Goal: Information Seeking & Learning: Learn about a topic

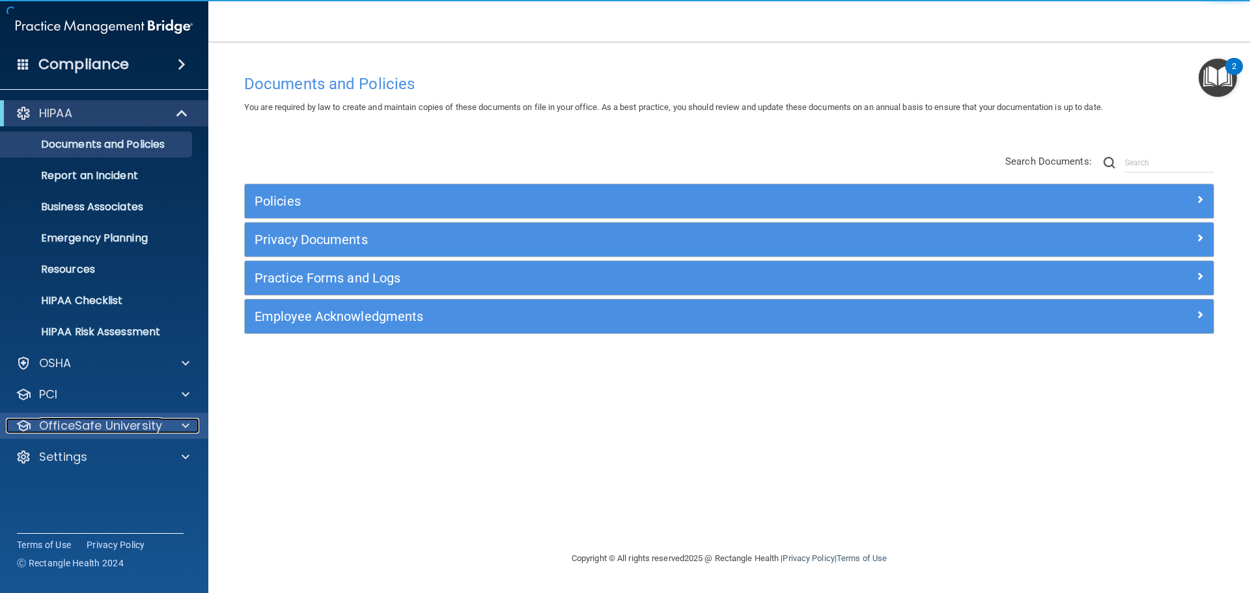
click at [123, 424] on p "OfficeSafe University" at bounding box center [100, 426] width 123 height 16
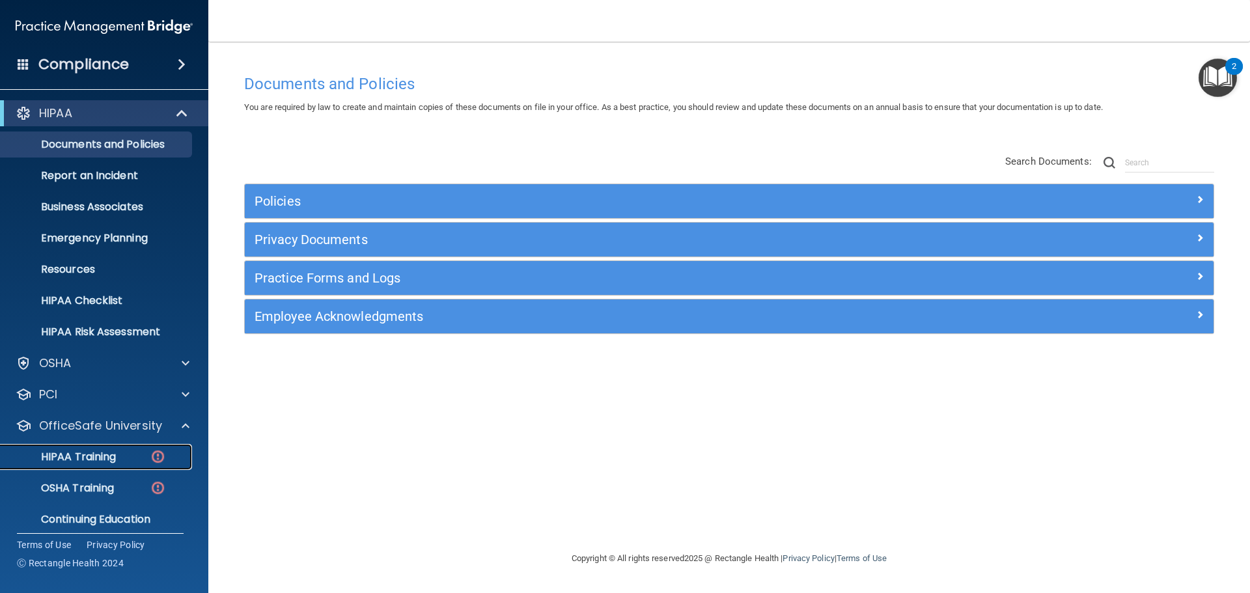
click at [98, 453] on p "HIPAA Training" at bounding box center [61, 457] width 107 height 13
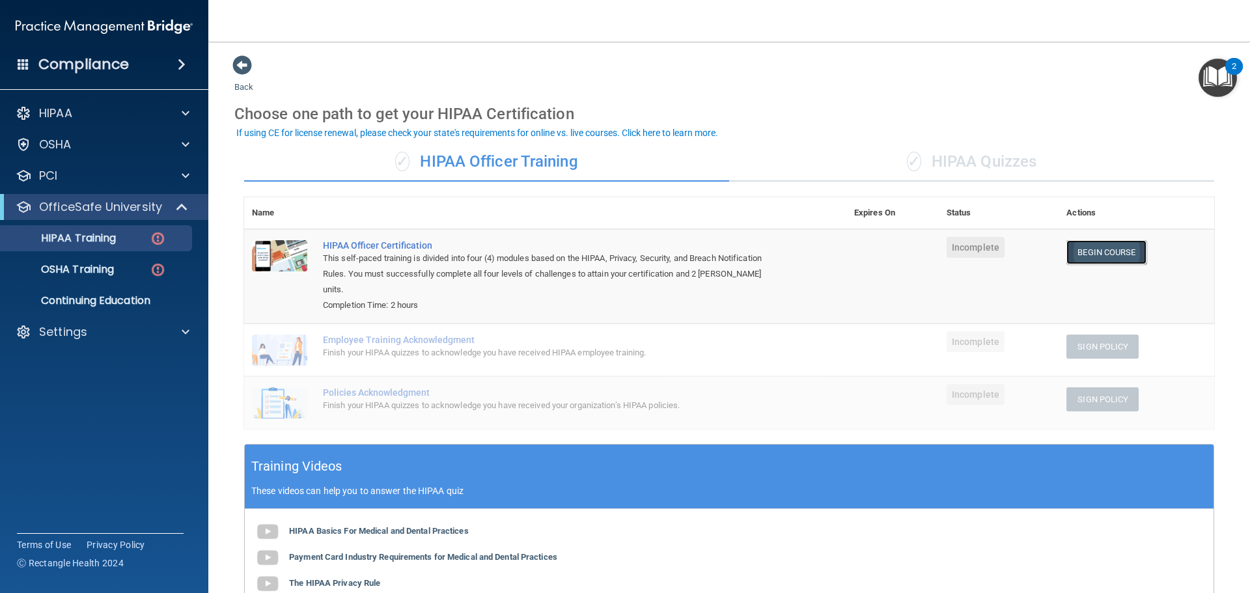
click at [1096, 253] on link "Begin Course" at bounding box center [1106, 252] width 79 height 24
click at [21, 58] on span at bounding box center [24, 64] width 12 height 12
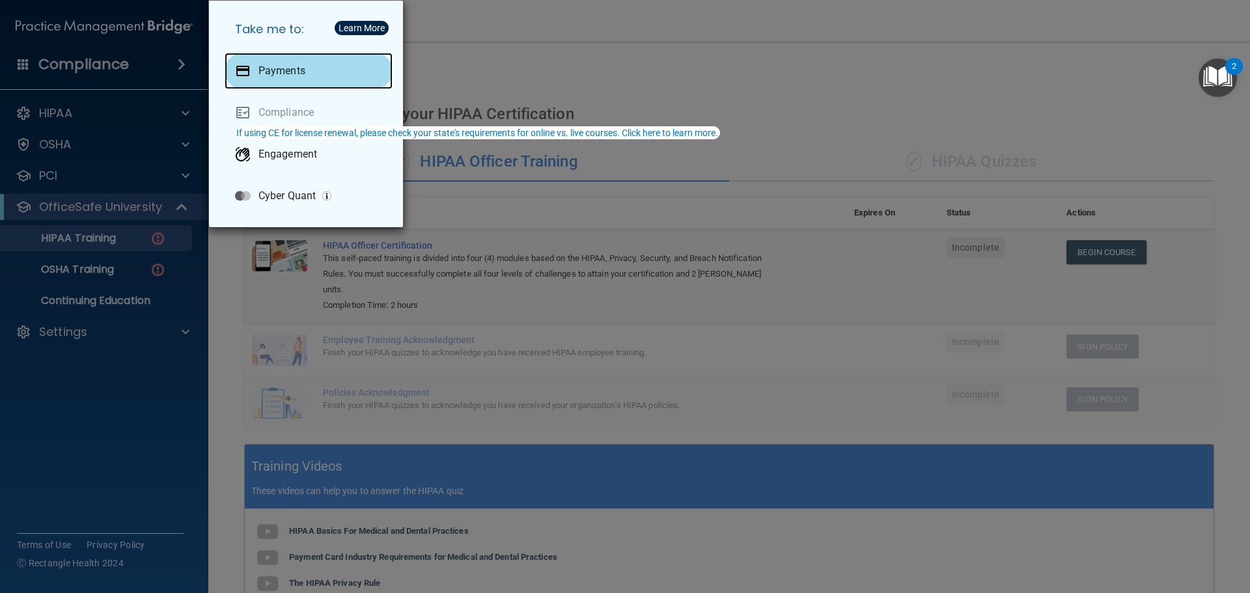
click at [255, 69] on div "Payments" at bounding box center [309, 71] width 168 height 36
